Goal: Navigation & Orientation: Find specific page/section

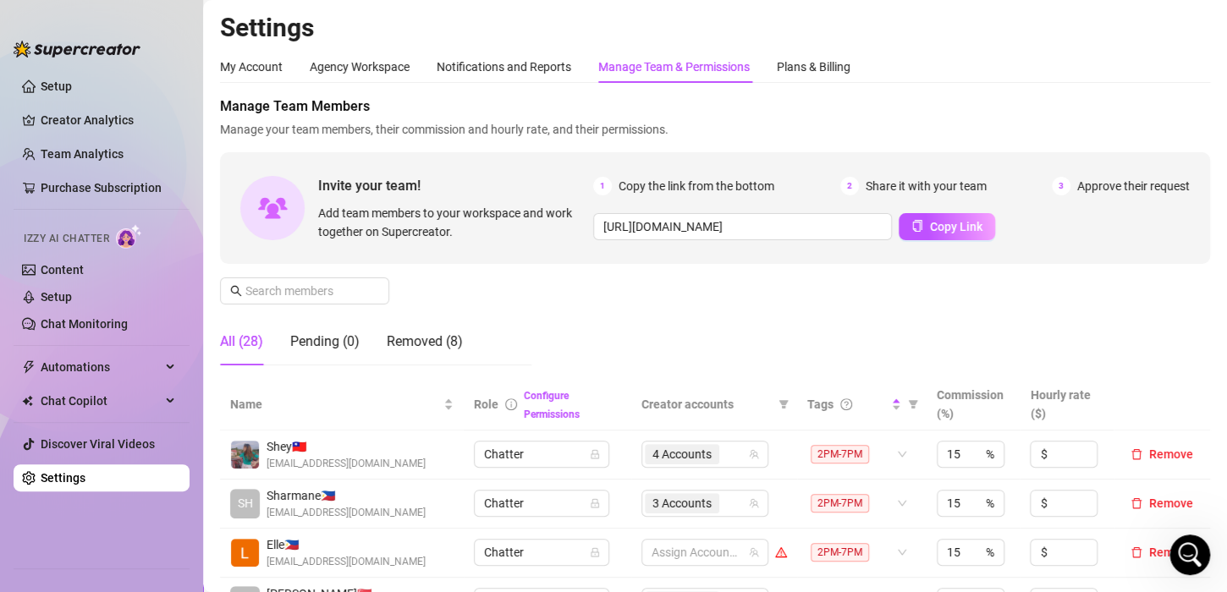
scroll to position [338, 0]
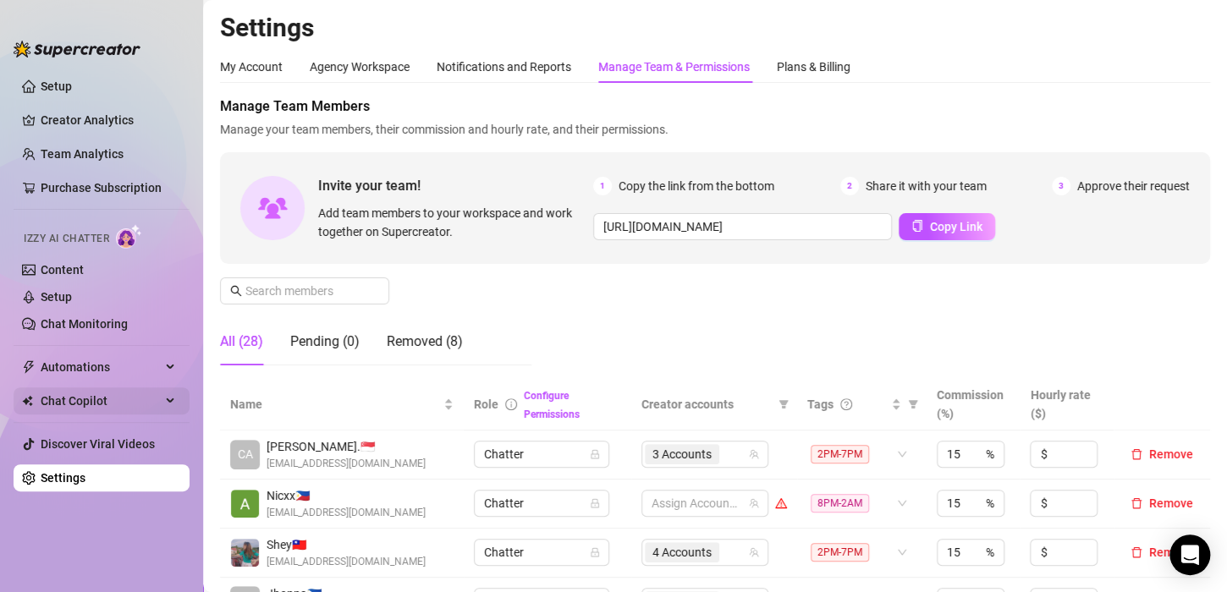
click at [106, 404] on span "Chat Copilot" at bounding box center [101, 400] width 120 height 27
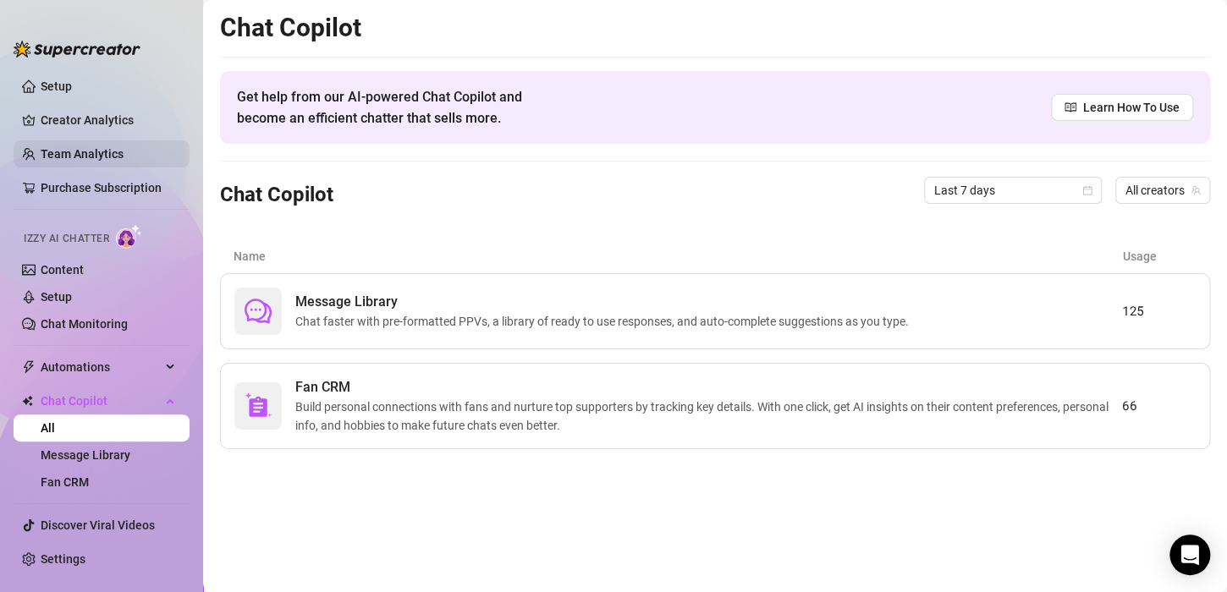
click at [83, 147] on link "Team Analytics" at bounding box center [82, 154] width 83 height 14
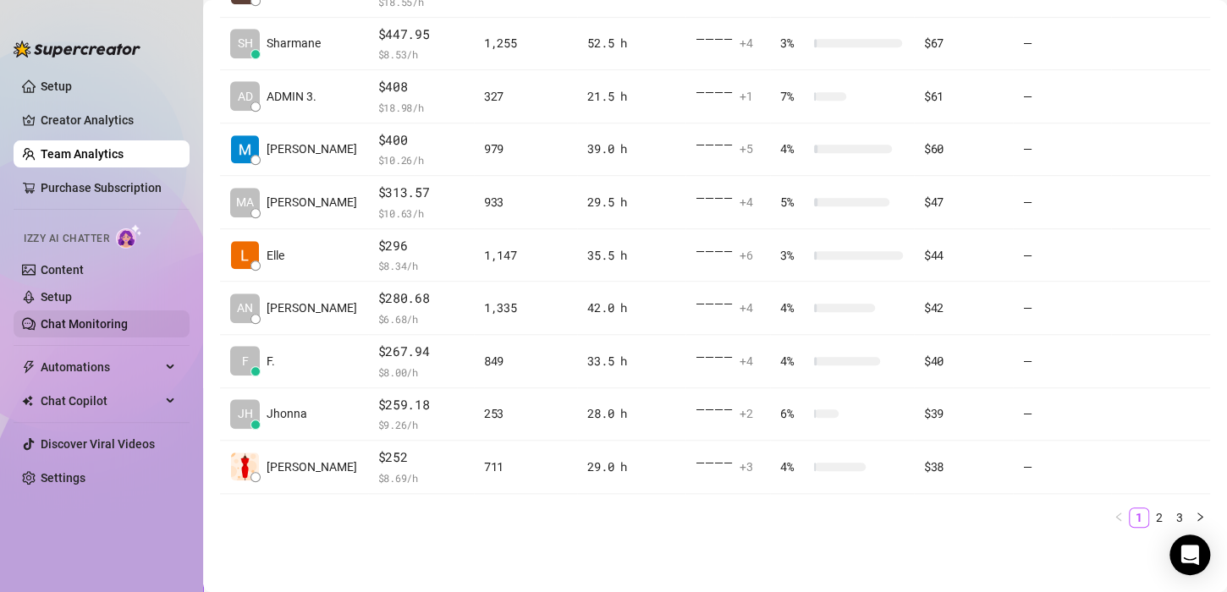
scroll to position [487, 0]
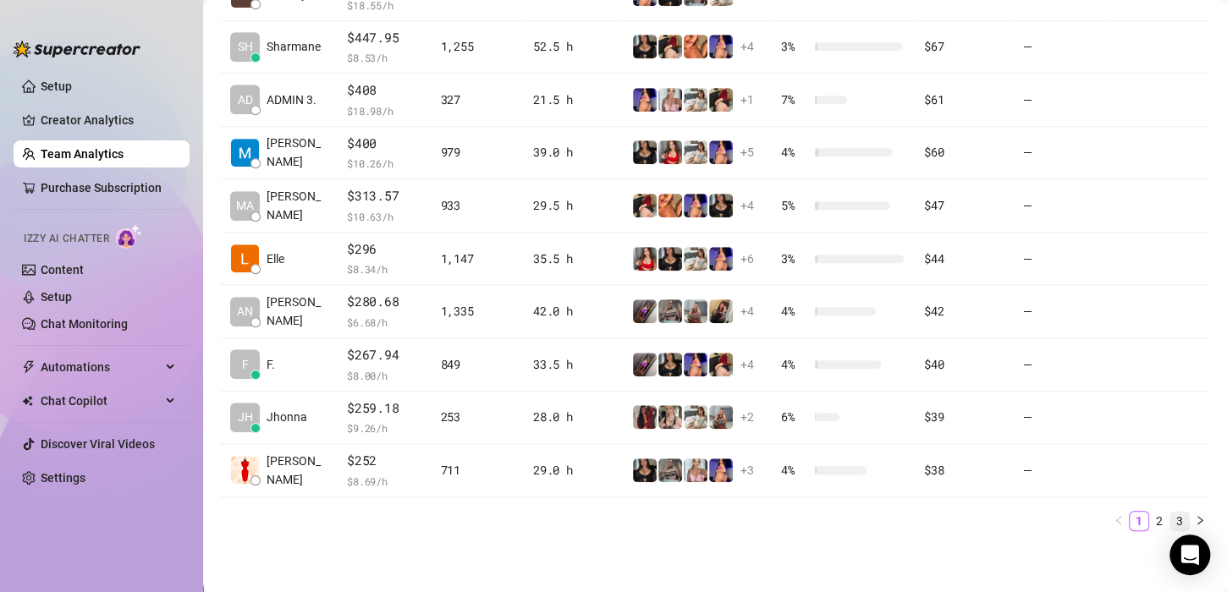
click at [1170, 514] on link "3" at bounding box center [1179, 521] width 19 height 19
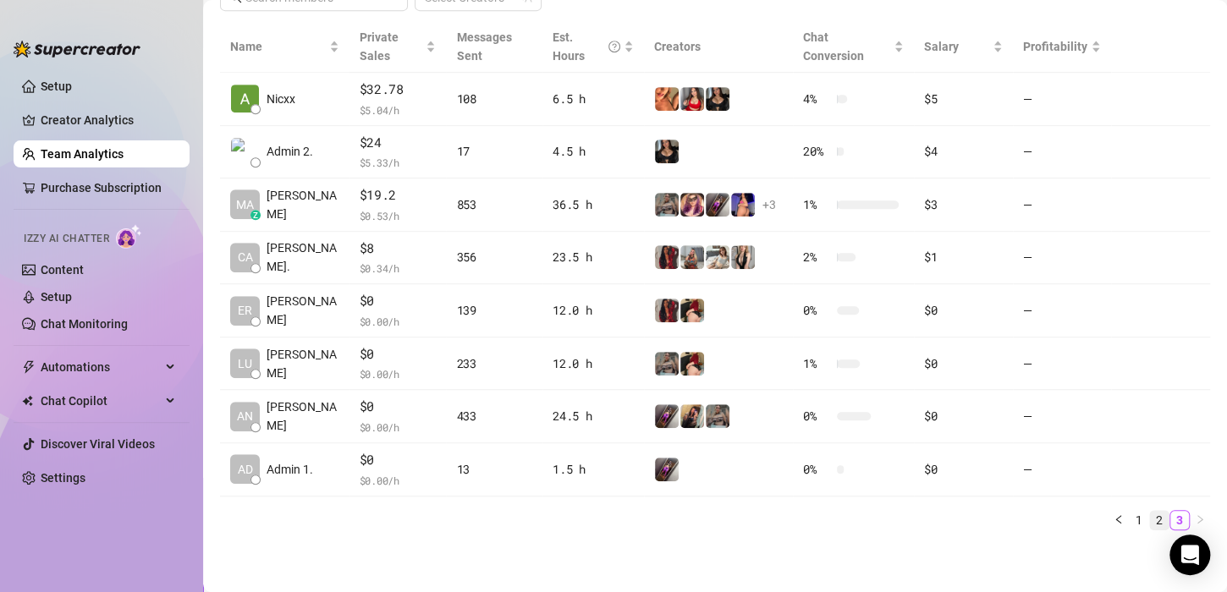
click at [1150, 519] on link "2" at bounding box center [1159, 520] width 19 height 19
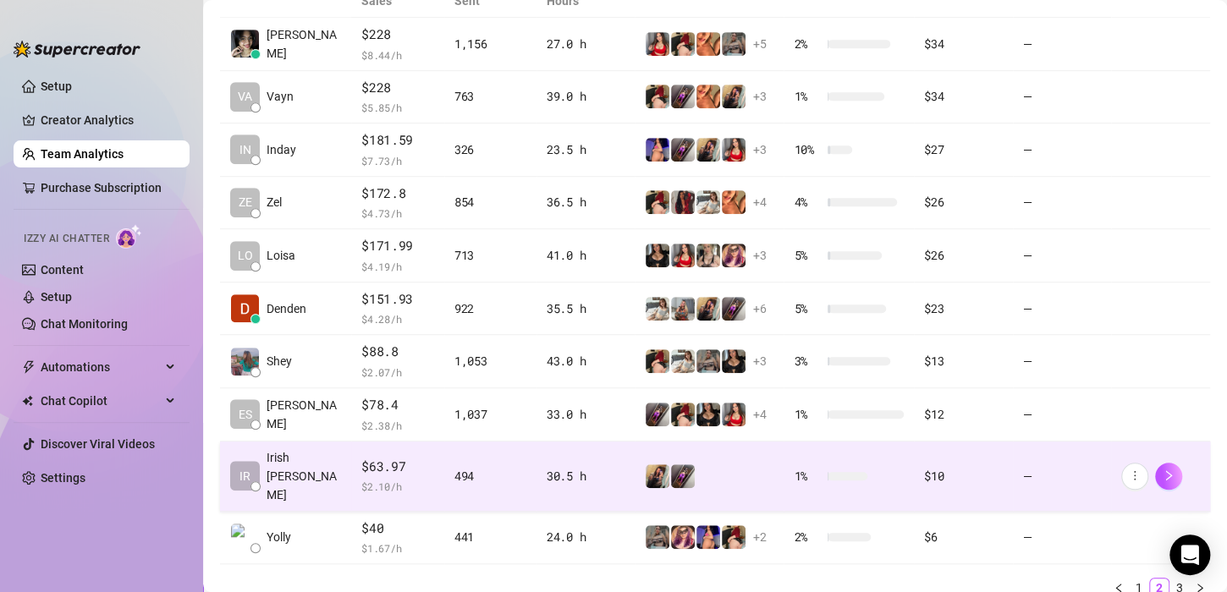
scroll to position [487, 0]
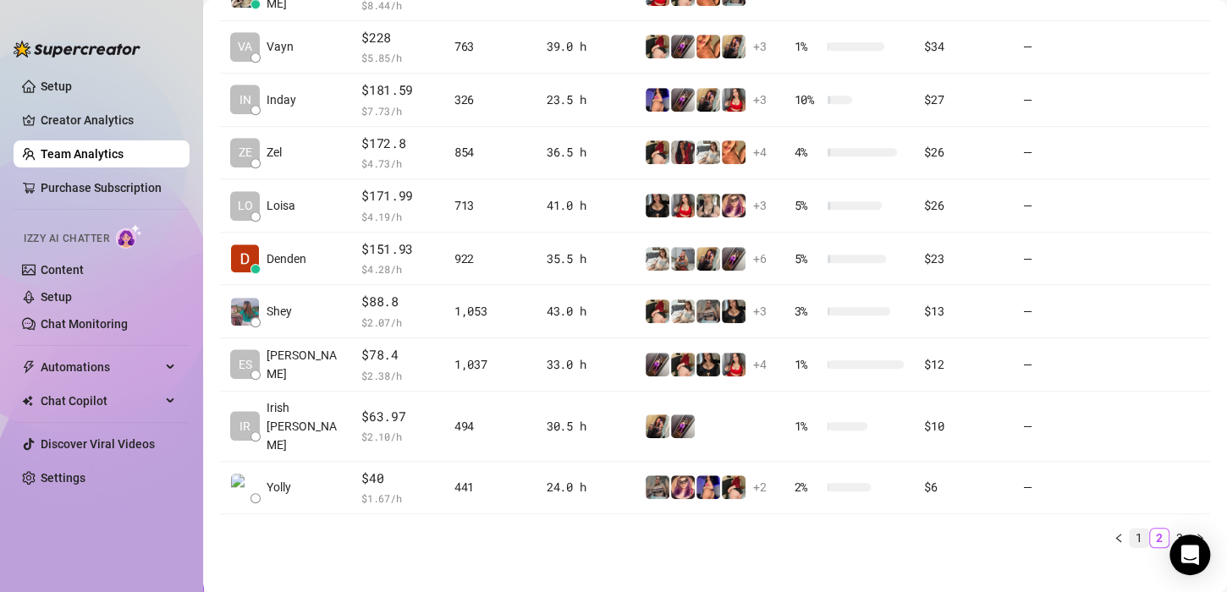
click at [1129, 529] on link "1" at bounding box center [1138, 538] width 19 height 19
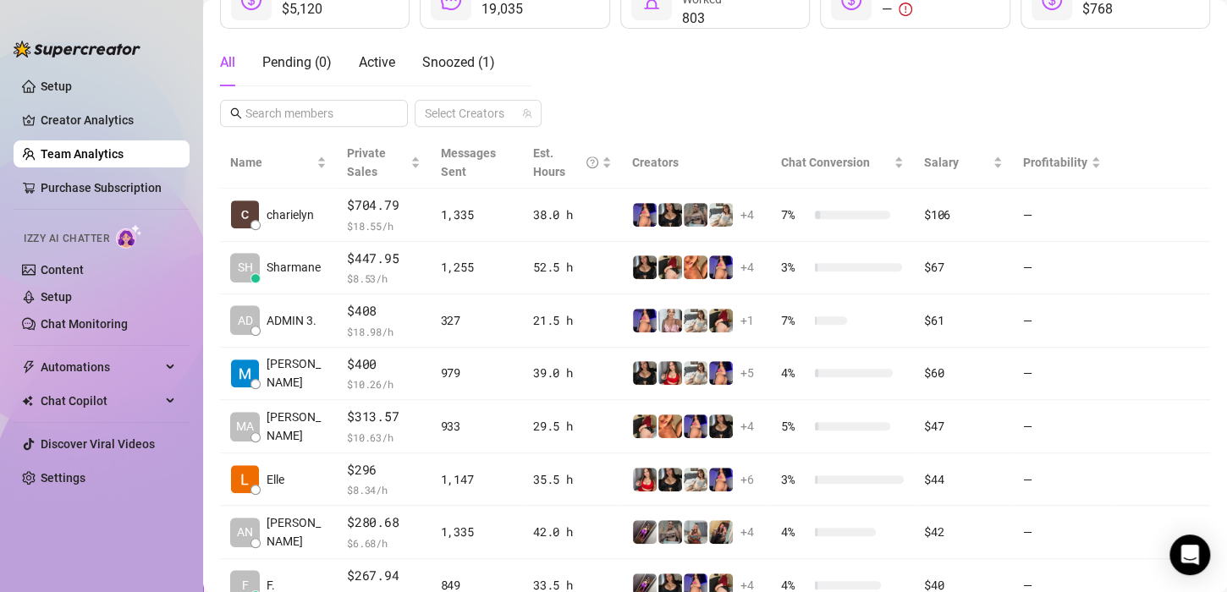
scroll to position [233, 0]
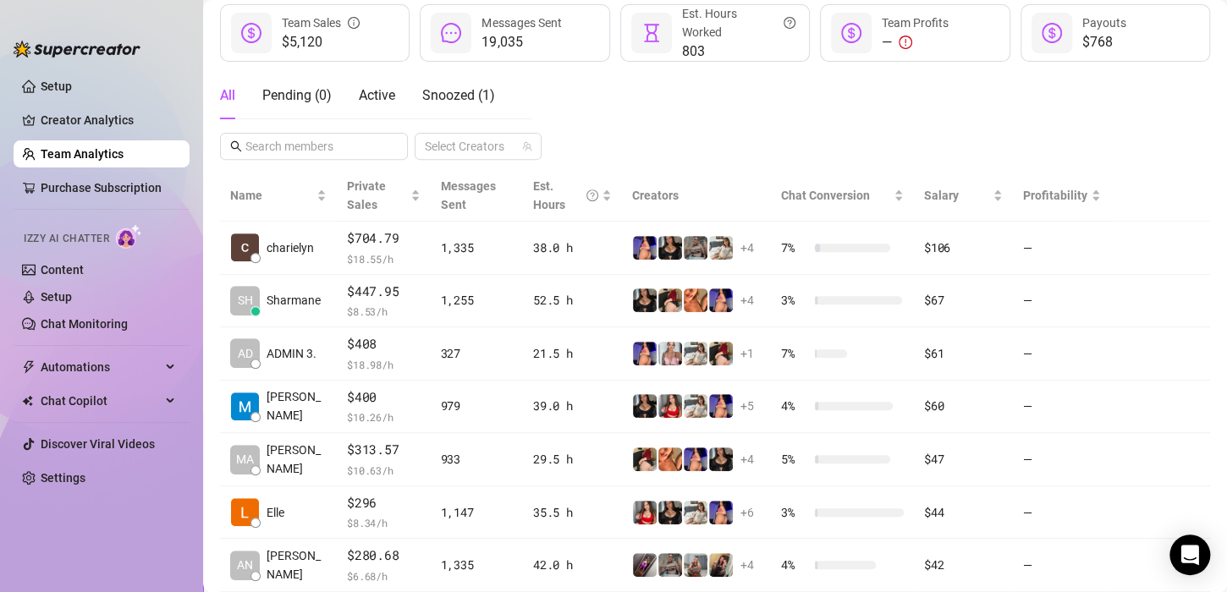
click at [904, 133] on div "All Pending ( 0 ) Active Snoozed ( 1 ) Select Creators" at bounding box center [715, 116] width 990 height 88
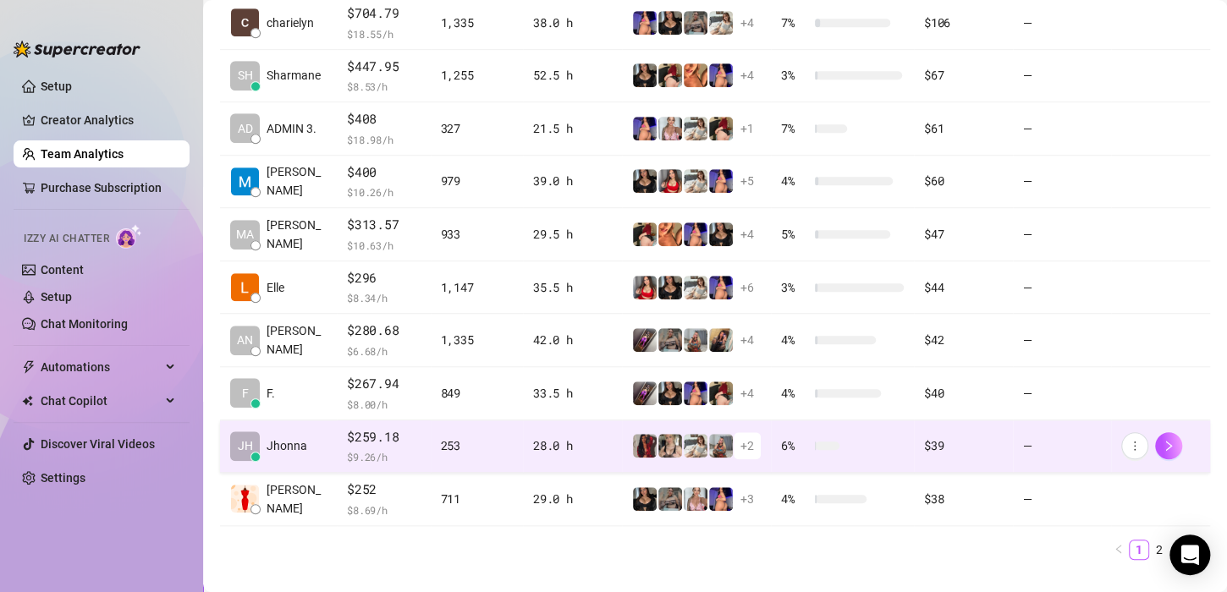
scroll to position [487, 0]
